Goal: Task Accomplishment & Management: Manage account settings

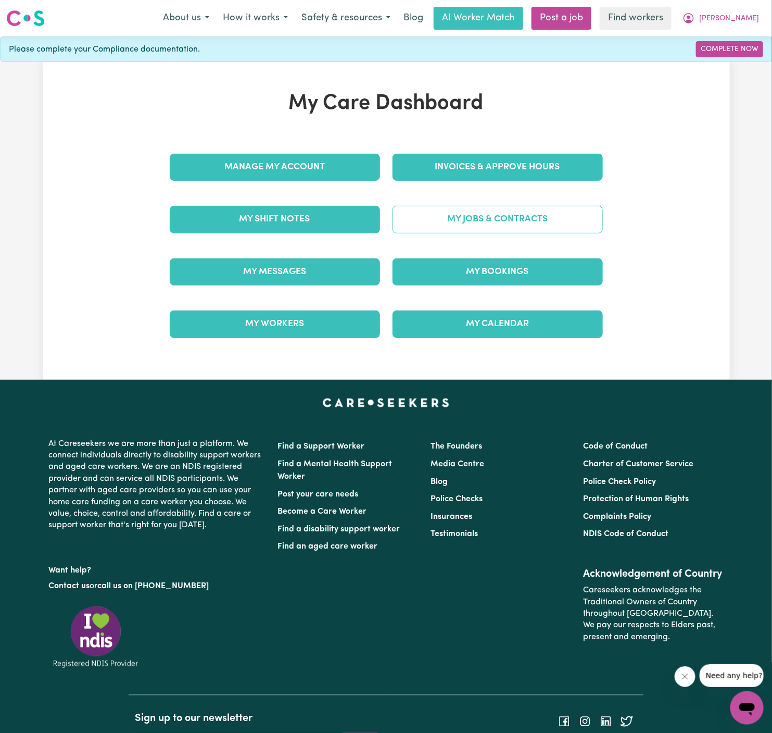
click at [506, 230] on link "My Jobs & Contracts" at bounding box center [498, 219] width 210 height 27
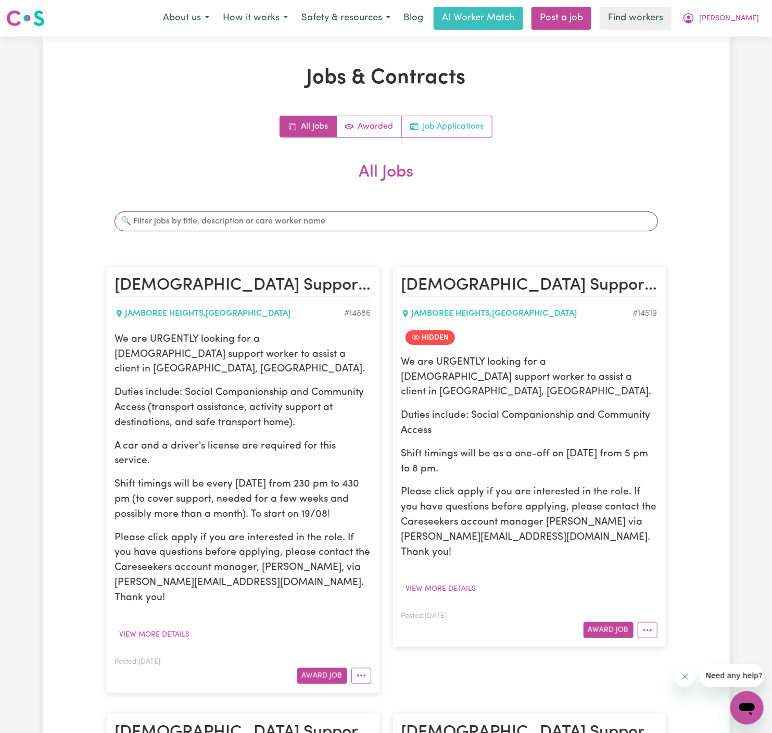
click at [457, 128] on link "Job Applications" at bounding box center [447, 126] width 90 height 21
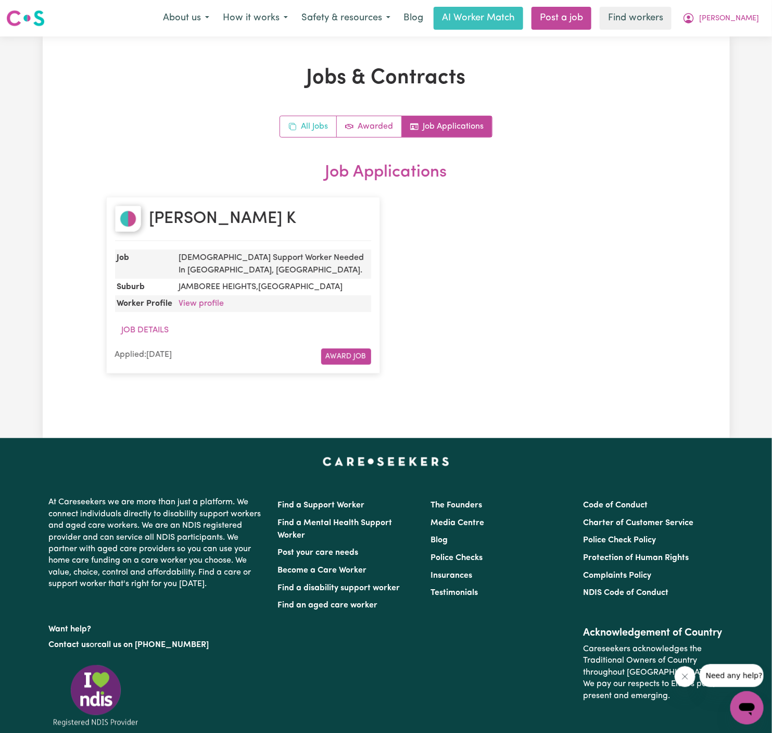
click at [308, 125] on link "All Jobs" at bounding box center [308, 126] width 57 height 21
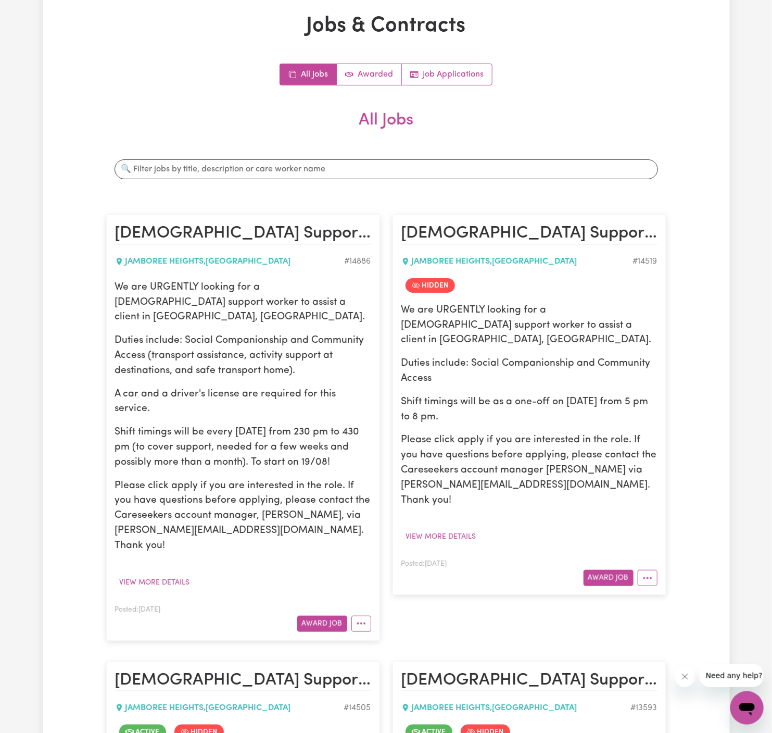
scroll to position [51, 0]
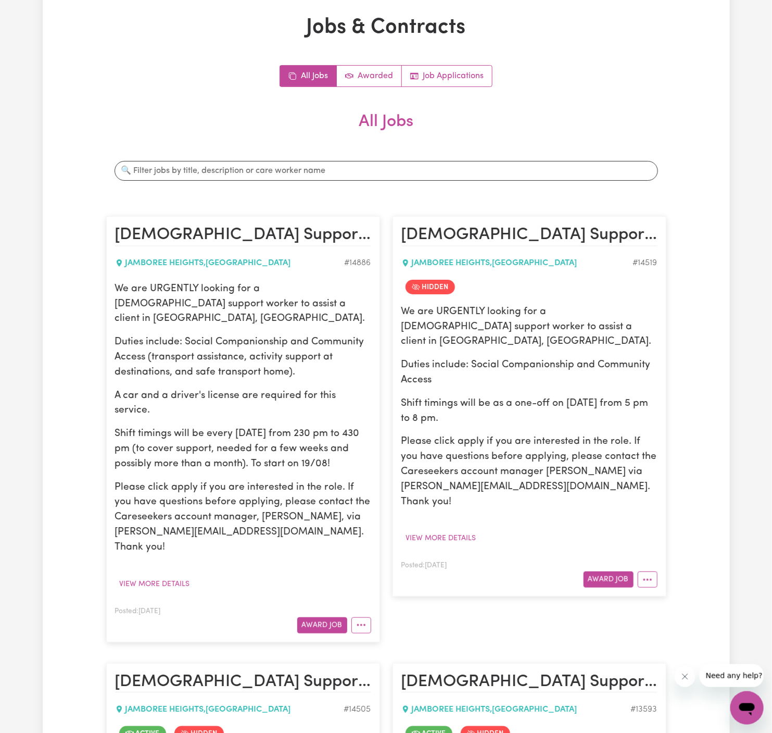
drag, startPoint x: 755, startPoint y: 28, endPoint x: 697, endPoint y: 45, distance: 60.0
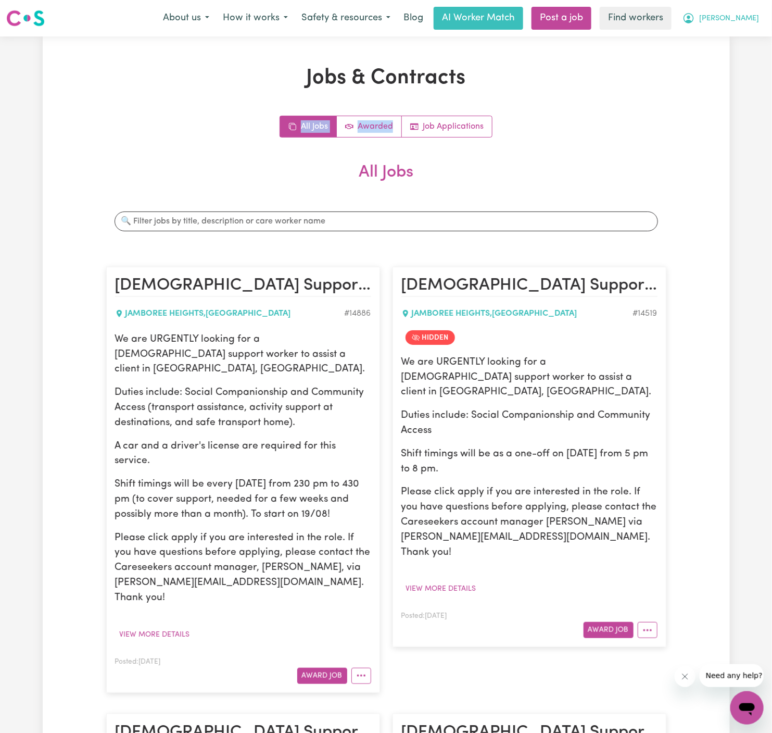
click at [750, 22] on span "[PERSON_NAME]" at bounding box center [729, 18] width 60 height 11
click at [750, 34] on link "My Dashboard" at bounding box center [724, 41] width 82 height 20
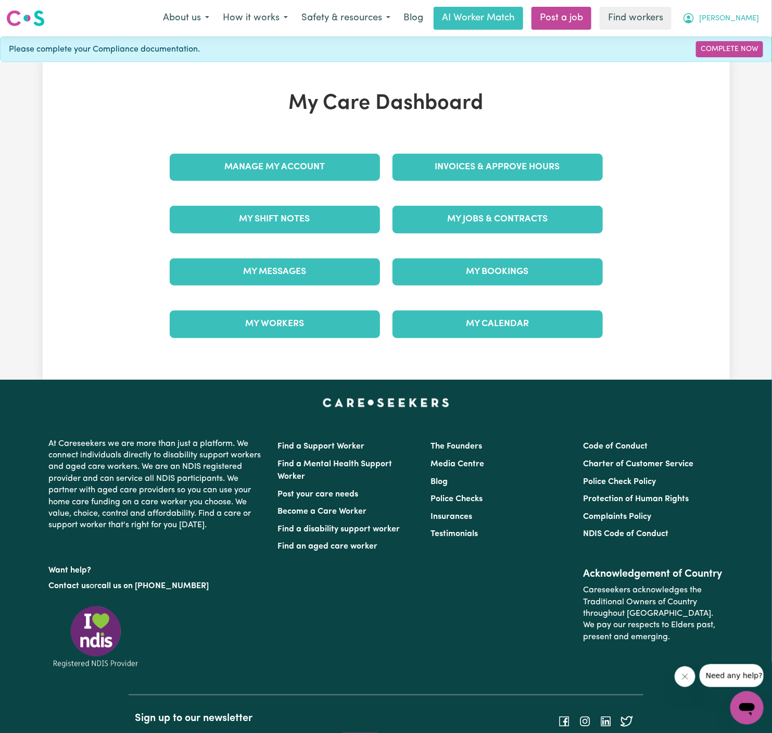
click at [750, 16] on span "[PERSON_NAME]" at bounding box center [729, 18] width 60 height 11
click at [747, 57] on link "Logout" at bounding box center [724, 60] width 82 height 20
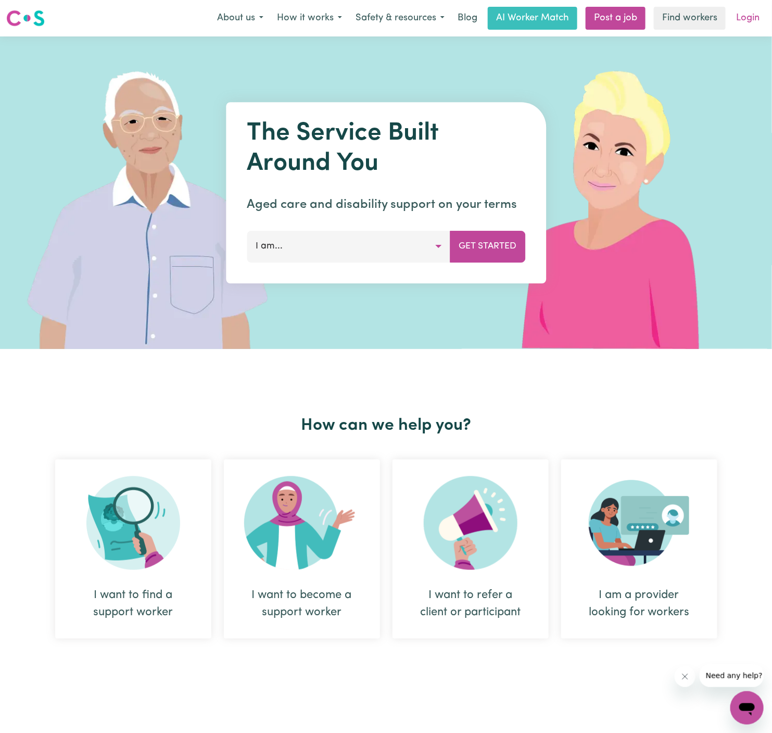
click at [757, 18] on link "Login" at bounding box center [748, 18] width 36 height 23
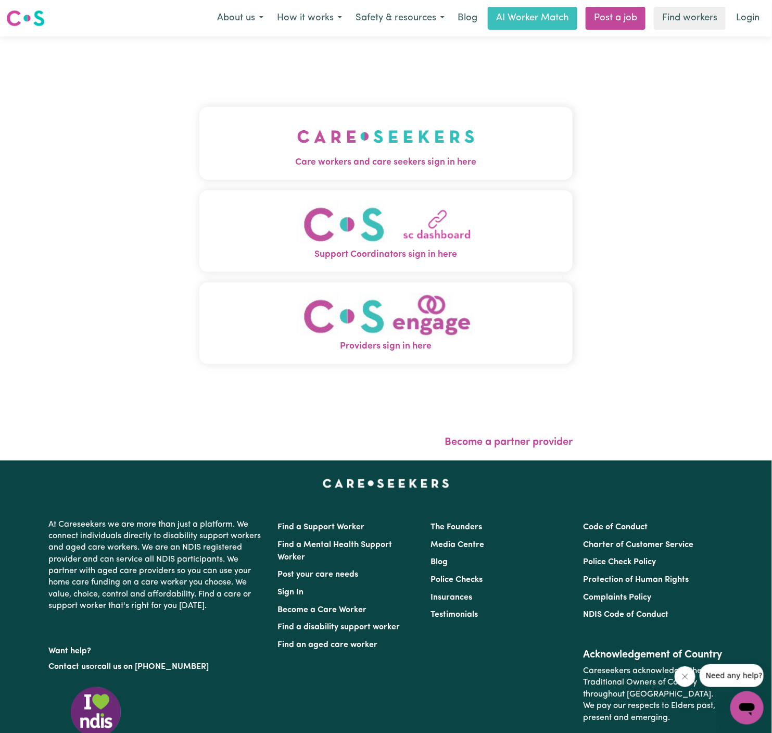
click at [386, 117] on img "Care workers and care seekers sign in here" at bounding box center [386, 136] width 178 height 39
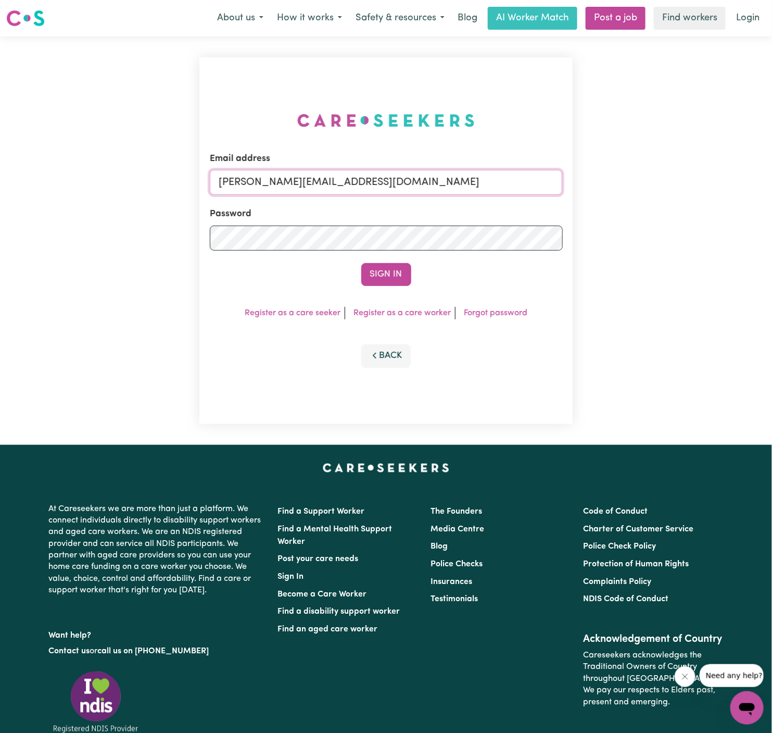
click at [428, 193] on input "dyan@careseekers.com.au" at bounding box center [386, 182] width 353 height 25
drag, startPoint x: 273, startPoint y: 185, endPoint x: 734, endPoint y: 190, distance: 460.5
click at [734, 190] on div "Email address superuser~angeladaniellesharpeANG@careseekers.com.au Password Sig…" at bounding box center [386, 240] width 772 height 408
type input "superuser~ClientRuncornMCA@careseekers.com.au"
click at [361, 263] on button "Sign In" at bounding box center [386, 274] width 50 height 23
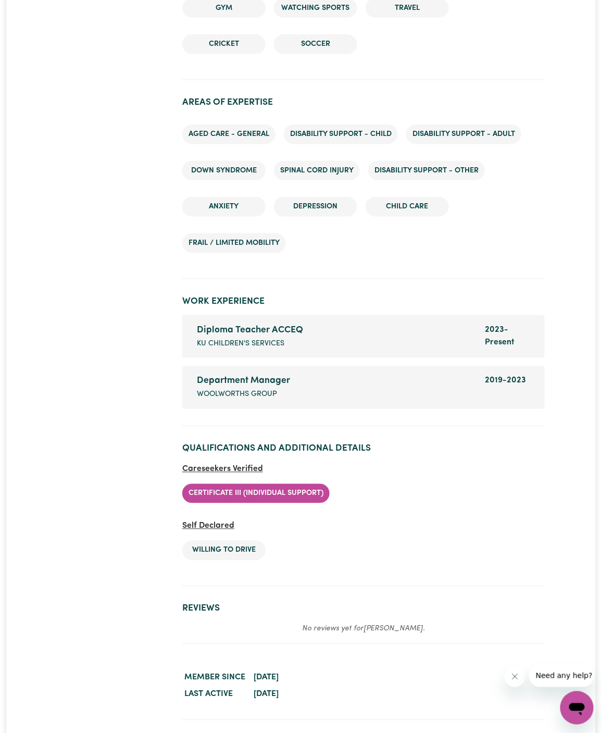
scroll to position [1472, 0]
